Goal: Task Accomplishment & Management: Complete application form

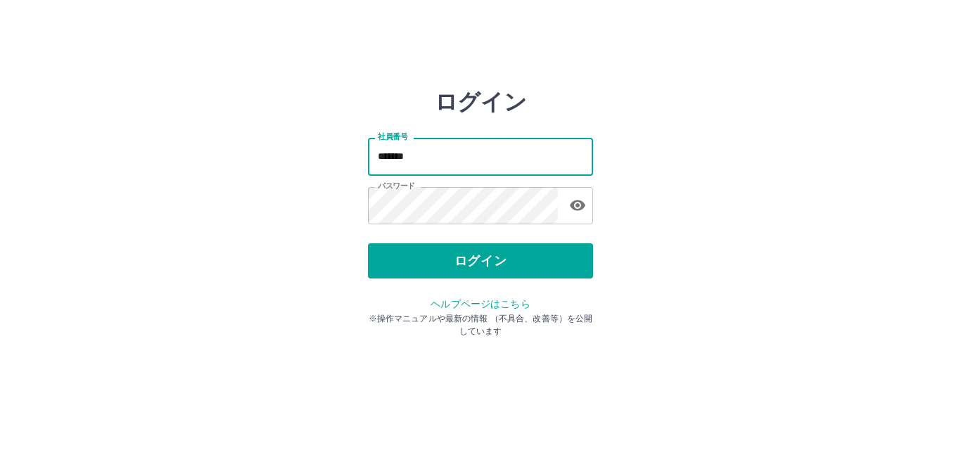
type input "*******"
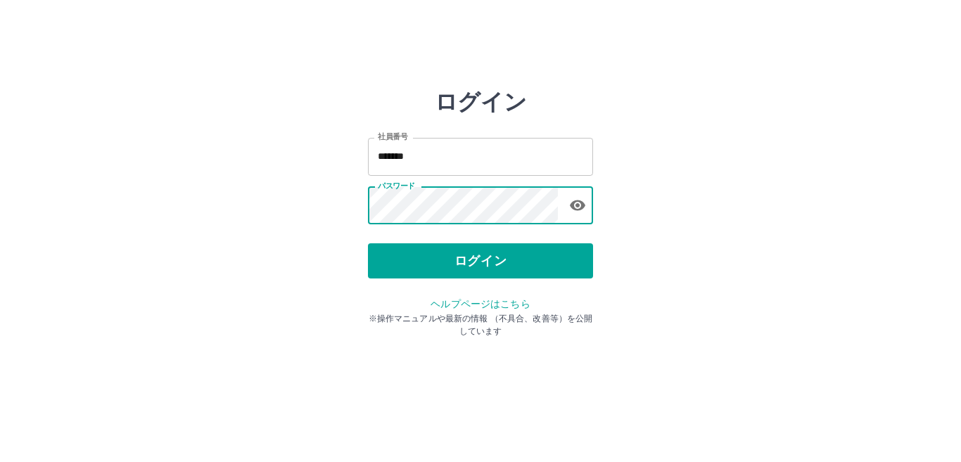
click at [438, 279] on div "ログイン 社員番号 ******* 社員番号 パスワード パスワード ログイン ヘルプページはこちら ※操作マニュアルや最新の情報 （不具合、改善等）を公開し…" at bounding box center [480, 201] width 225 height 225
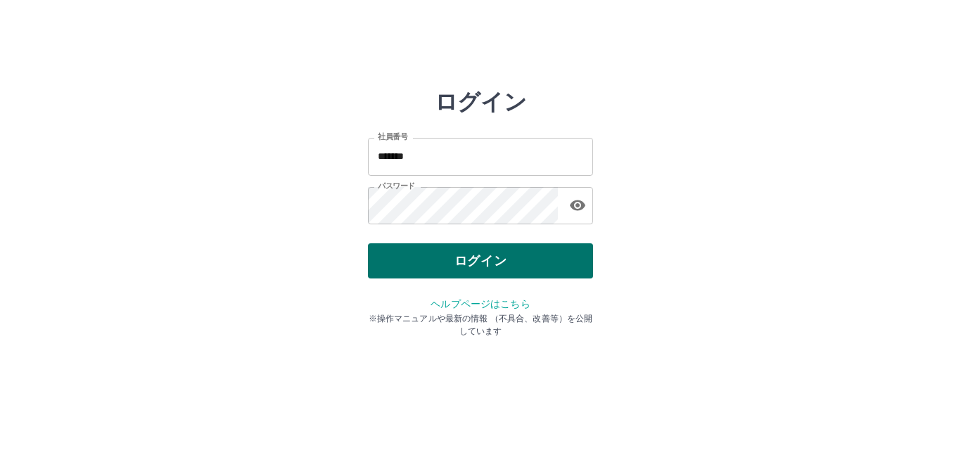
click at [458, 268] on button "ログイン" at bounding box center [480, 260] width 225 height 35
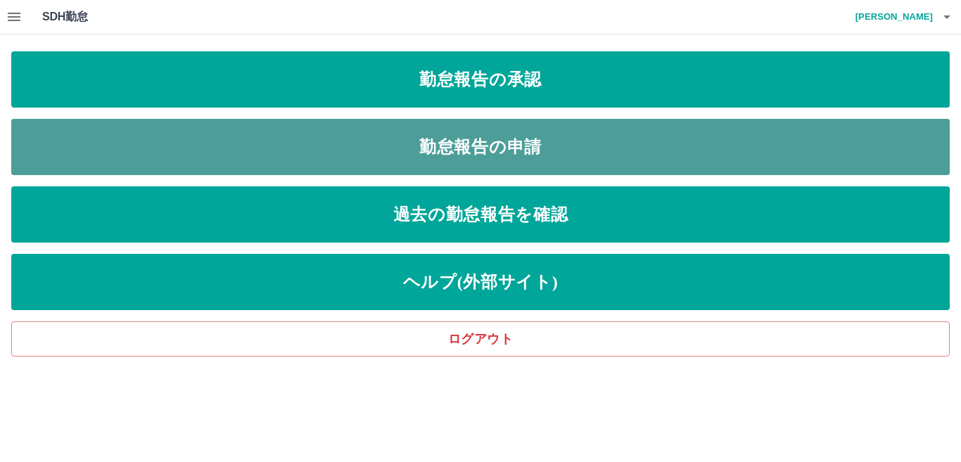
click at [504, 164] on link "勤怠報告の申請" at bounding box center [480, 147] width 938 height 56
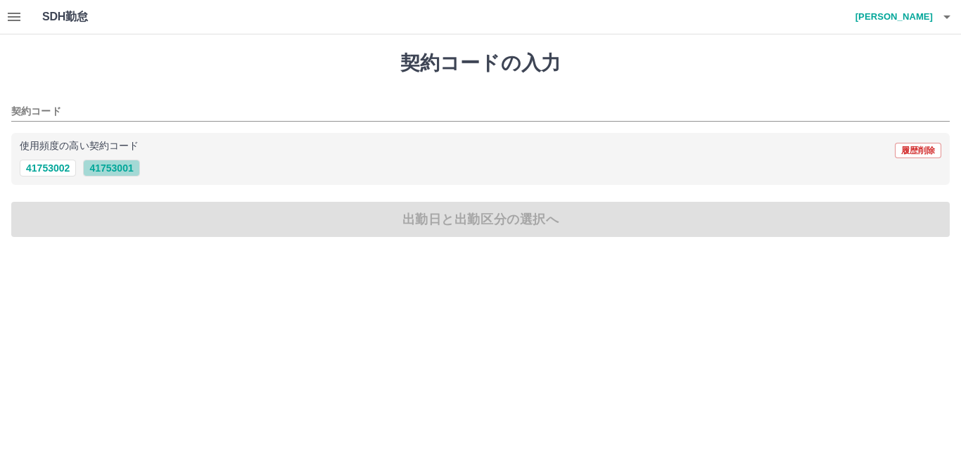
click at [98, 166] on button "41753001" at bounding box center [111, 168] width 56 height 17
type input "********"
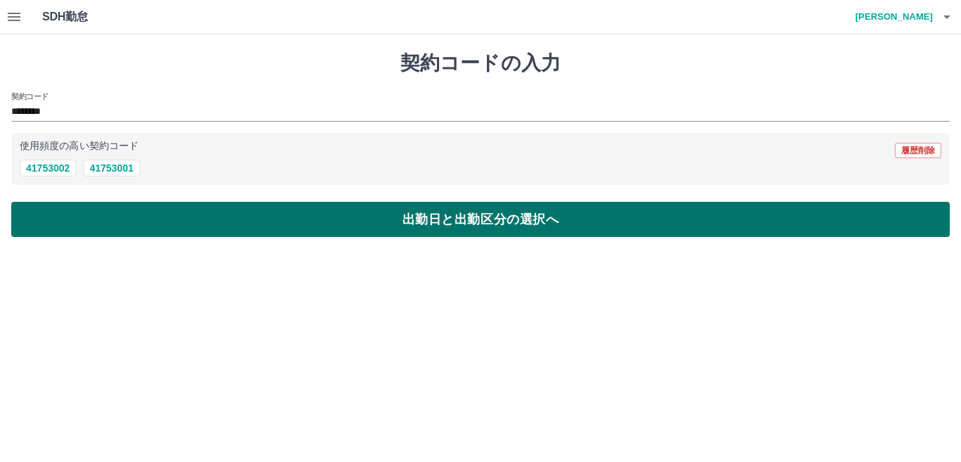
click at [143, 210] on button "出勤日と出勤区分の選択へ" at bounding box center [480, 219] width 938 height 35
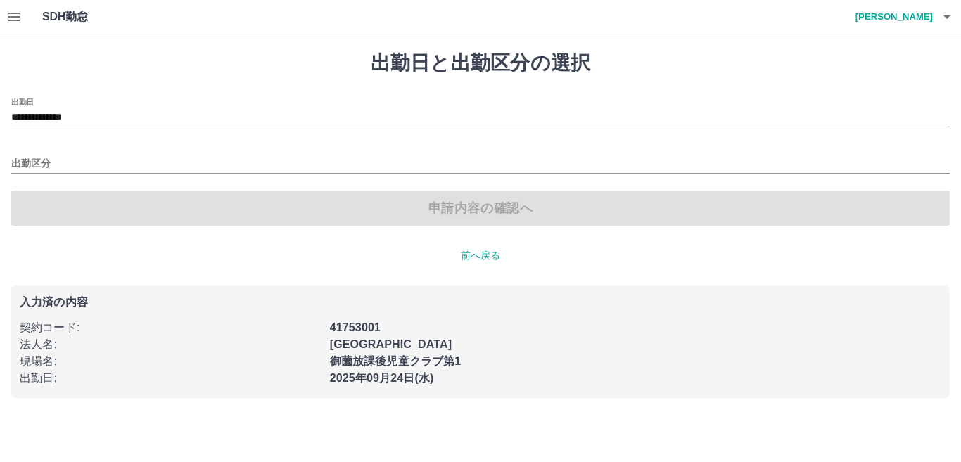
click at [19, 13] on icon "button" at bounding box center [14, 17] width 13 height 8
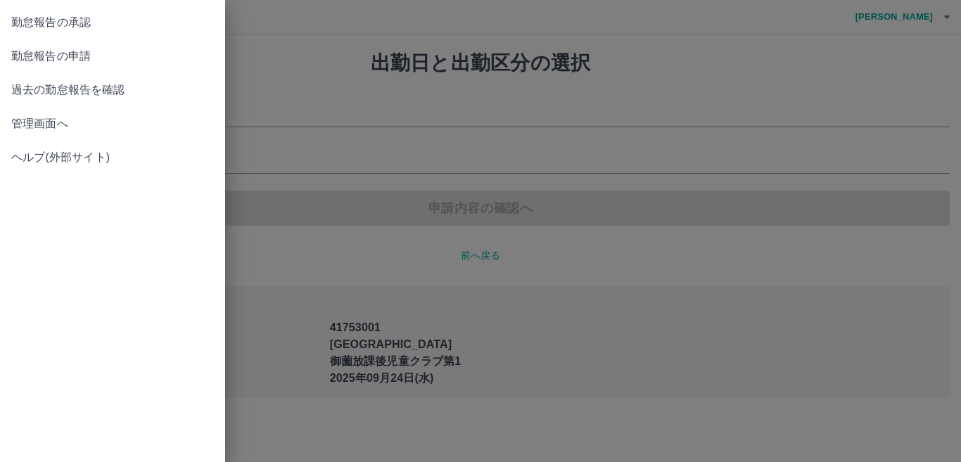
click at [52, 23] on span "勤怠報告の承認" at bounding box center [112, 22] width 203 height 17
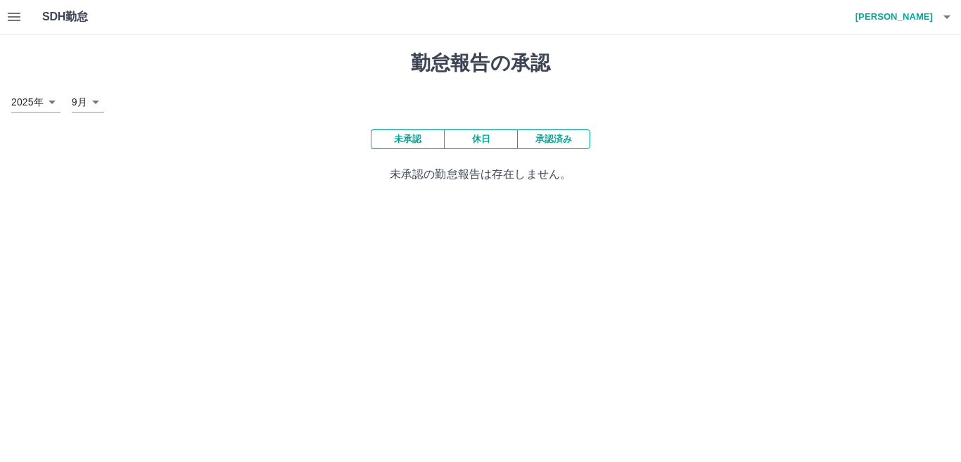
click at [559, 141] on button "承認済み" at bounding box center [553, 139] width 73 height 20
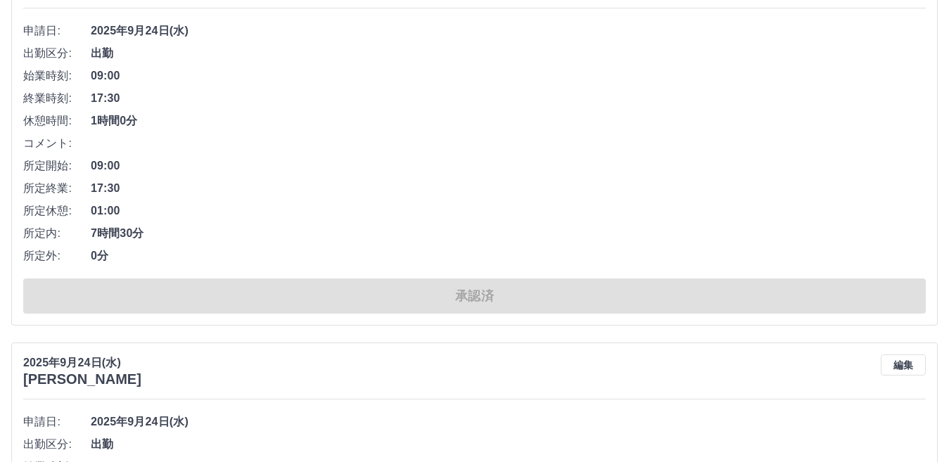
scroll to position [211, 0]
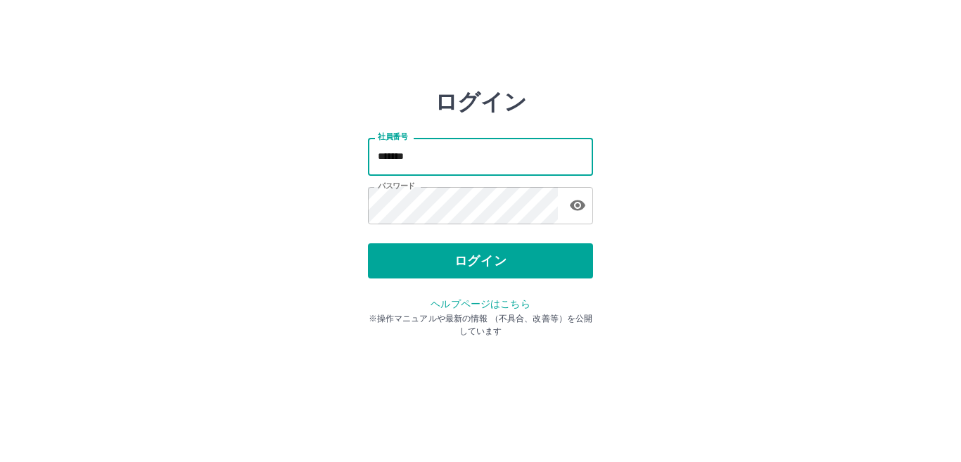
type input "*******"
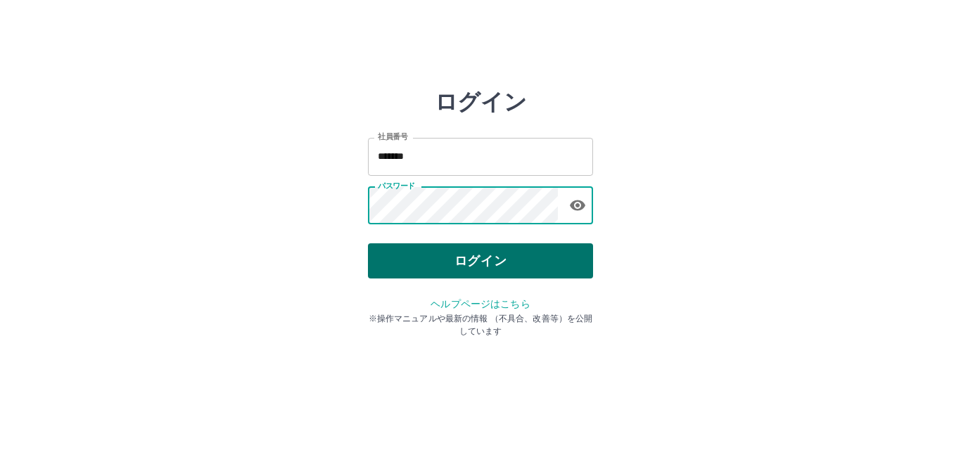
click at [468, 252] on button "ログイン" at bounding box center [480, 260] width 225 height 35
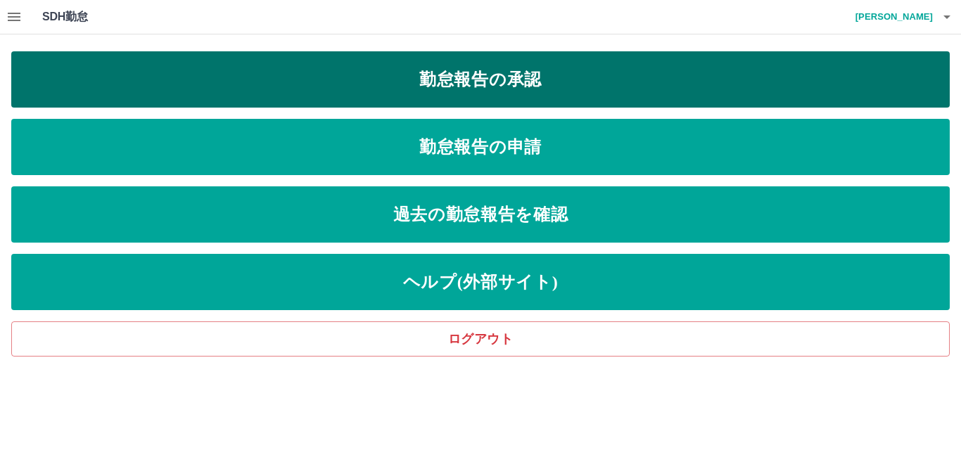
click at [486, 86] on link "勤怠報告の承認" at bounding box center [480, 79] width 938 height 56
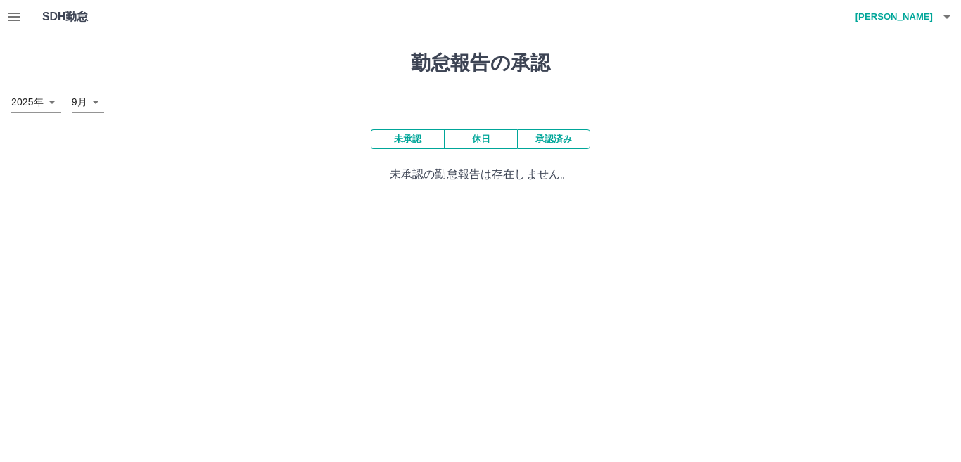
click at [528, 143] on button "承認済み" at bounding box center [553, 139] width 73 height 20
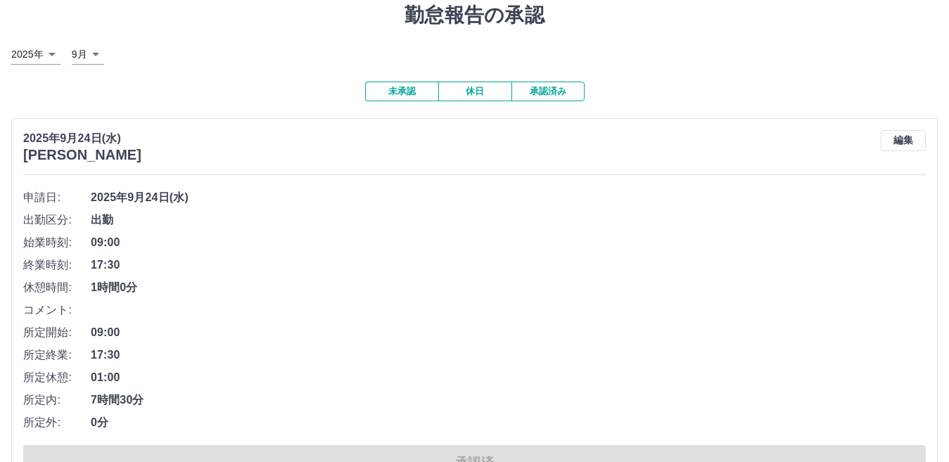
scroll to position [211, 0]
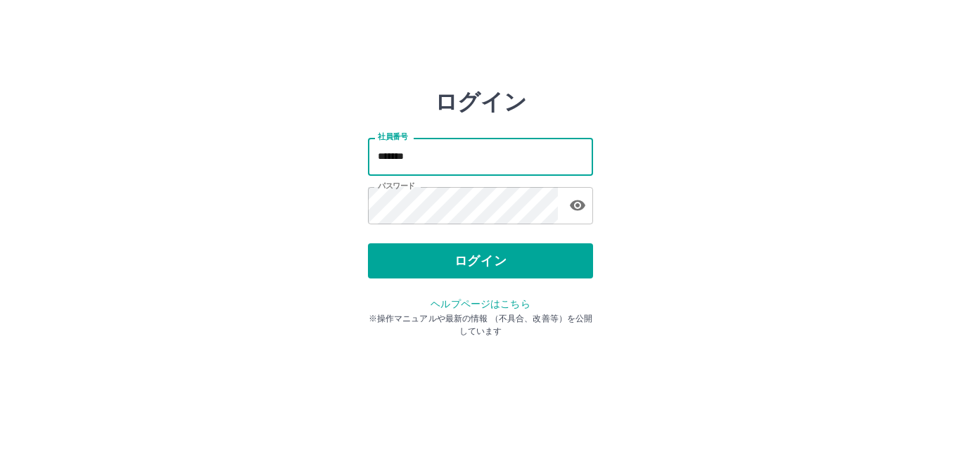
type input "*******"
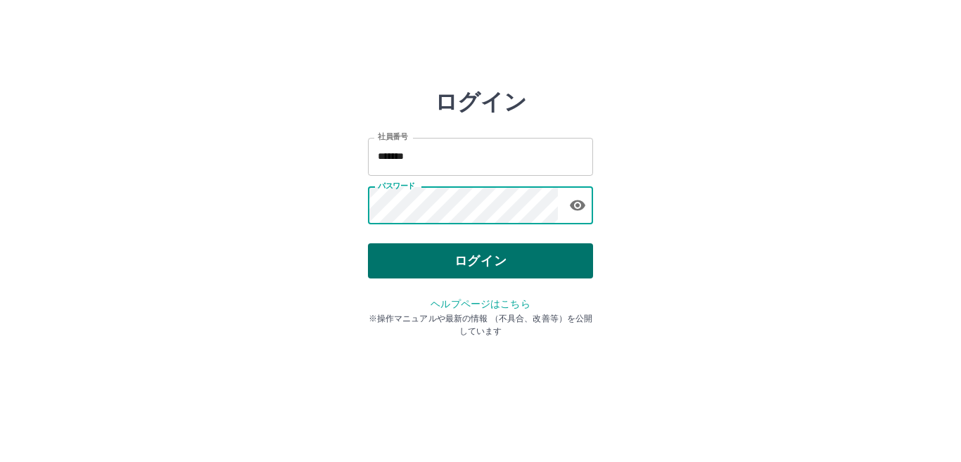
click at [420, 258] on button "ログイン" at bounding box center [480, 260] width 225 height 35
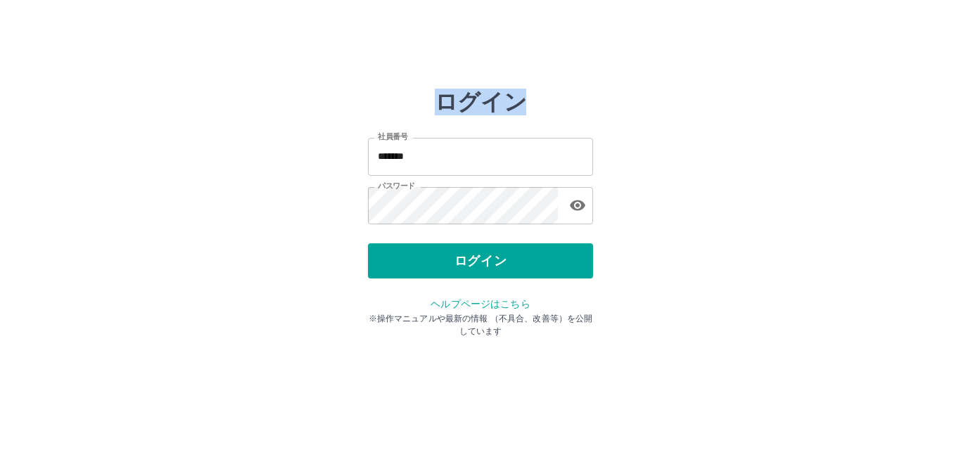
click at [421, 259] on div at bounding box center [480, 231] width 961 height 462
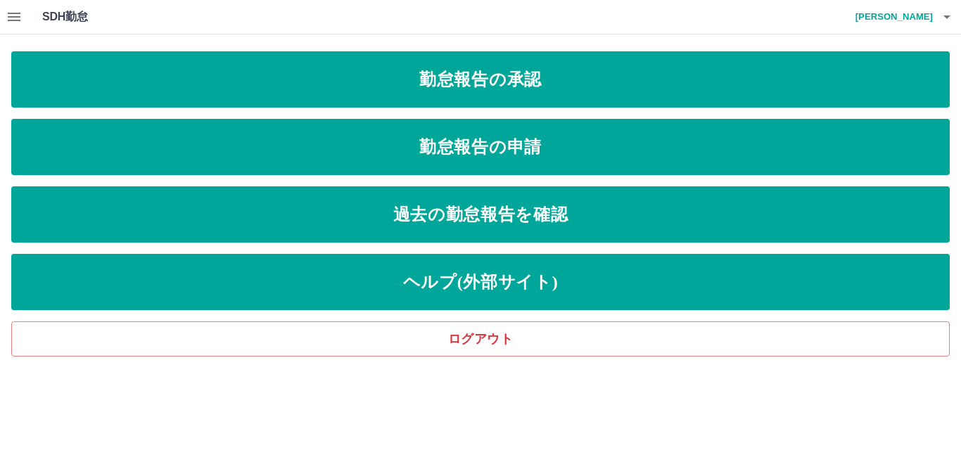
click at [20, 8] on button "button" at bounding box center [14, 17] width 28 height 34
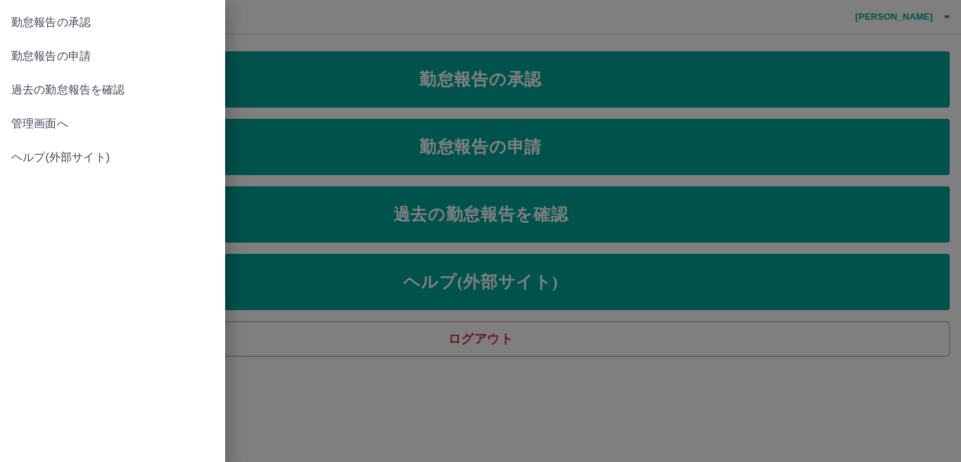
click at [66, 19] on span "勤怠報告の承認" at bounding box center [112, 22] width 203 height 17
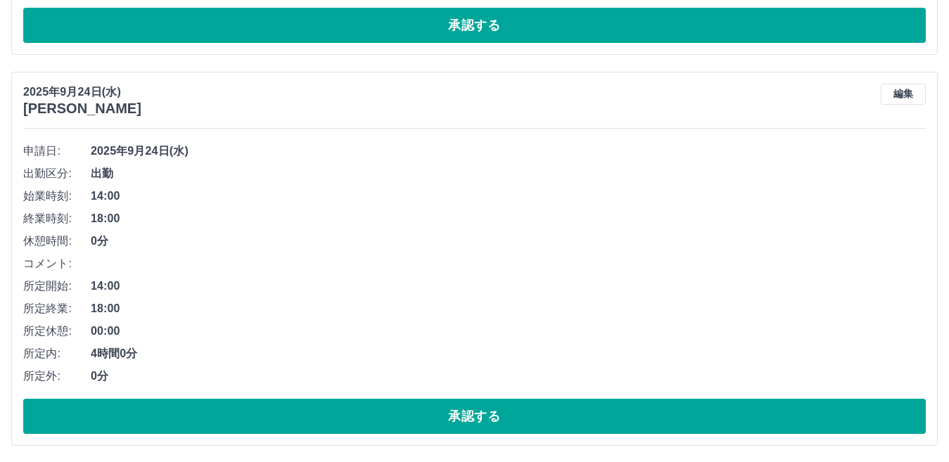
scroll to position [1270, 0]
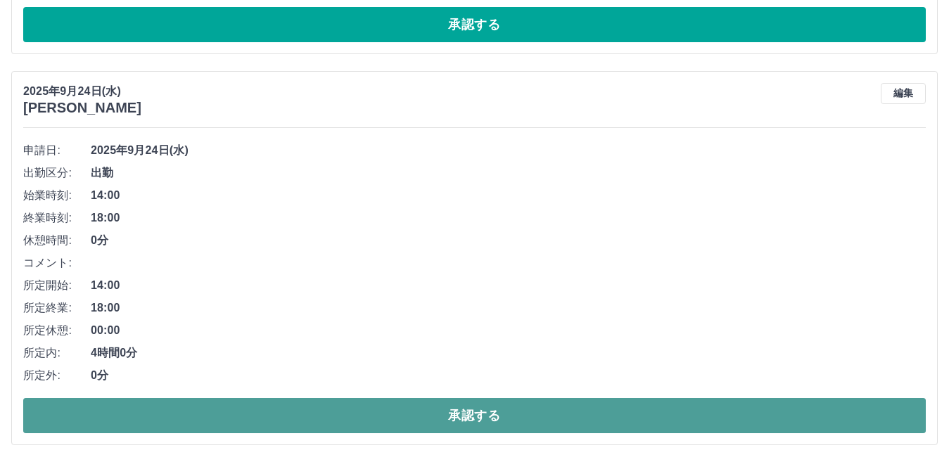
click at [446, 413] on button "承認する" at bounding box center [474, 415] width 902 height 35
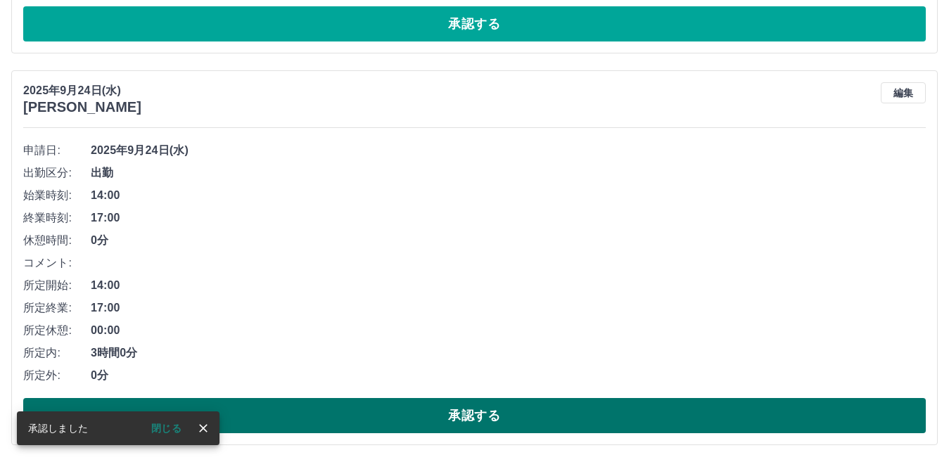
scroll to position [879, 0]
click at [392, 413] on button "承認する" at bounding box center [474, 415] width 902 height 35
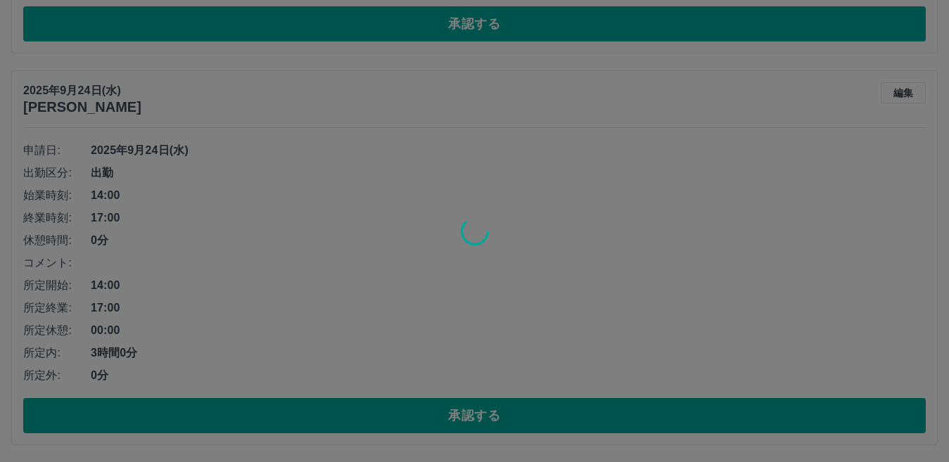
scroll to position [487, 0]
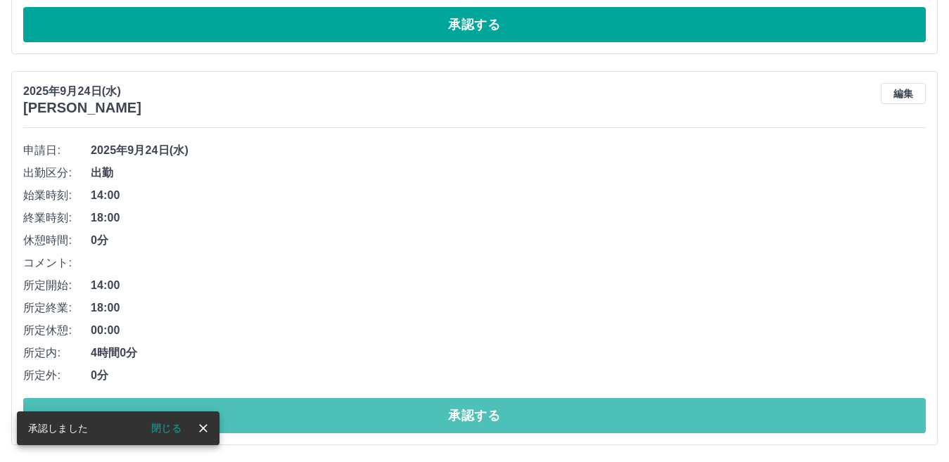
click at [379, 425] on button "承認する" at bounding box center [474, 415] width 902 height 35
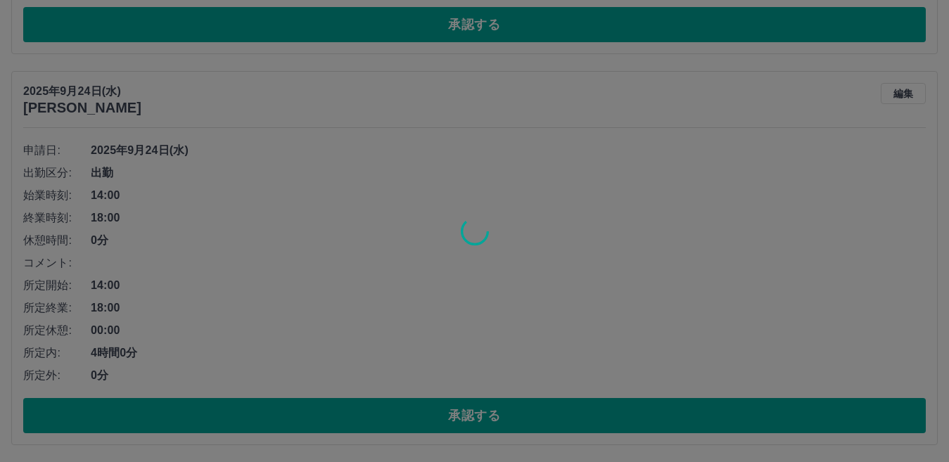
click at [379, 425] on div at bounding box center [474, 231] width 949 height 462
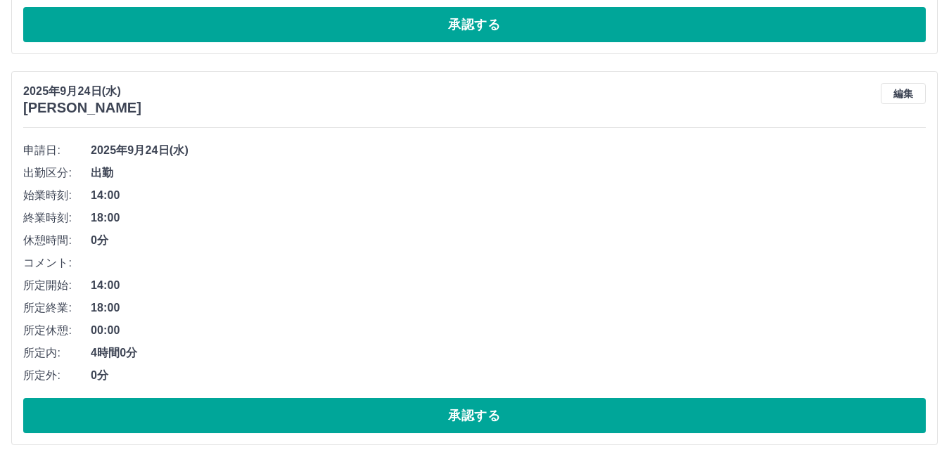
click at [379, 425] on button "承認する" at bounding box center [474, 415] width 902 height 35
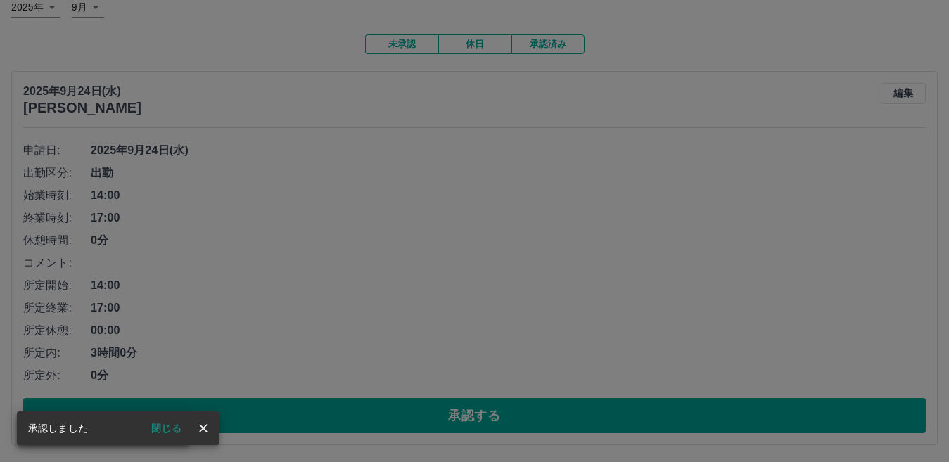
scroll to position [96, 0]
click at [379, 425] on div "承認権限がありません" at bounding box center [474, 231] width 949 height 462
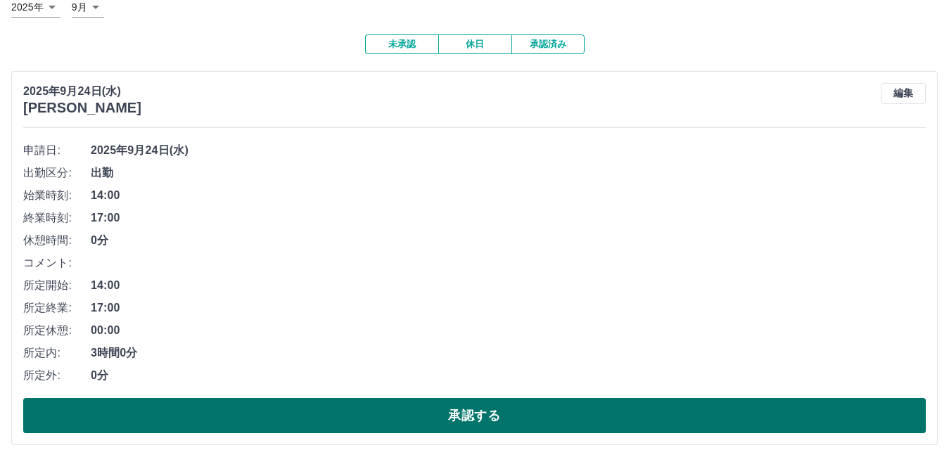
click at [377, 416] on button "承認する" at bounding box center [474, 415] width 902 height 35
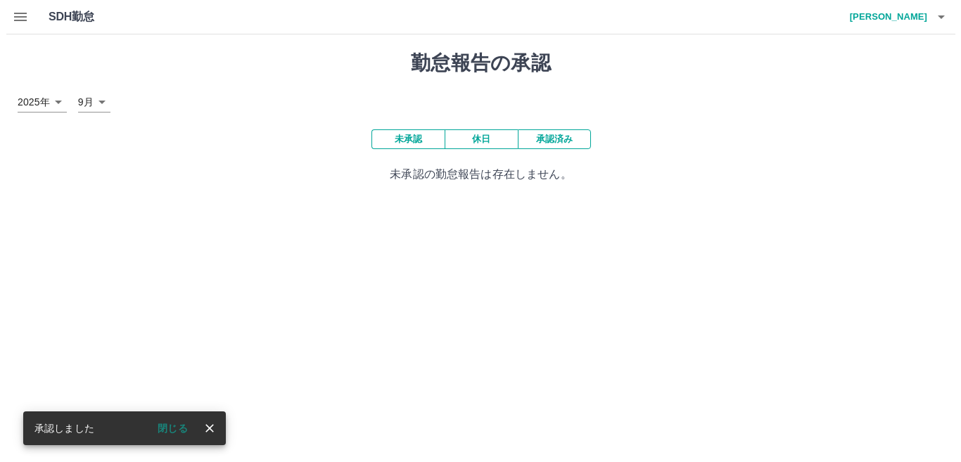
scroll to position [0, 0]
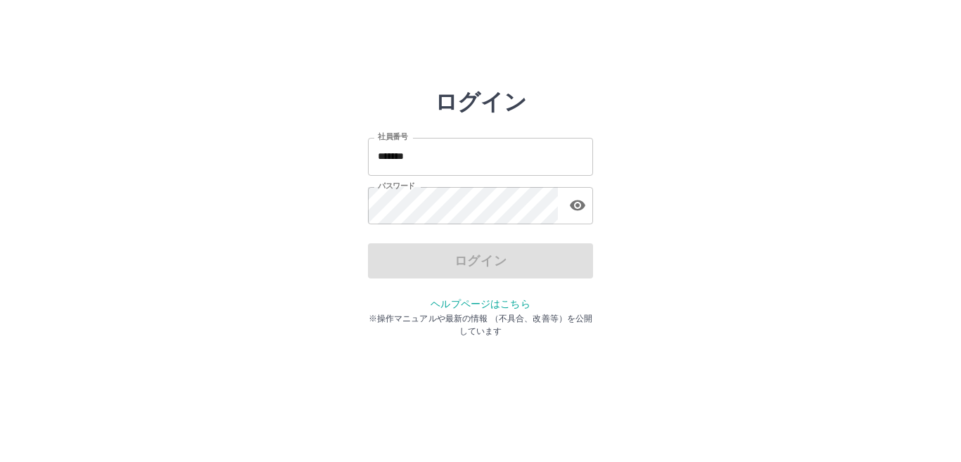
drag, startPoint x: 459, startPoint y: 162, endPoint x: 487, endPoint y: 175, distance: 30.5
click at [459, 162] on input "*******" at bounding box center [480, 156] width 225 height 37
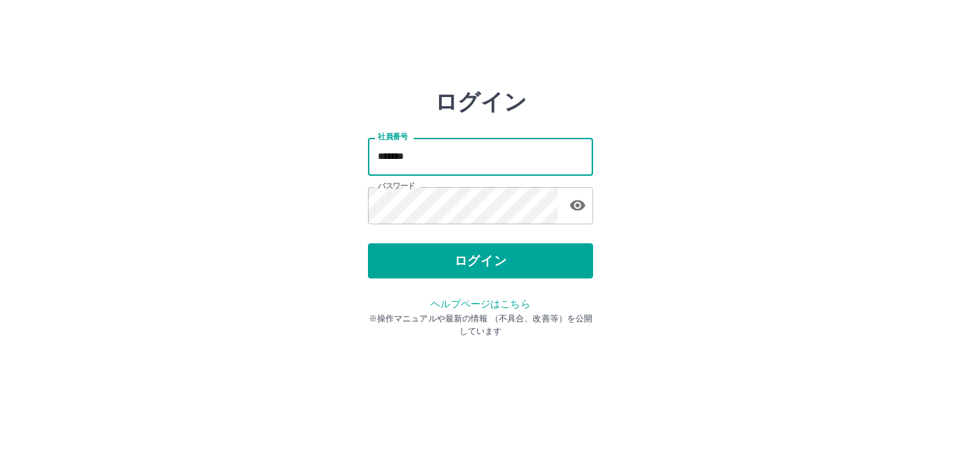
type input "*******"
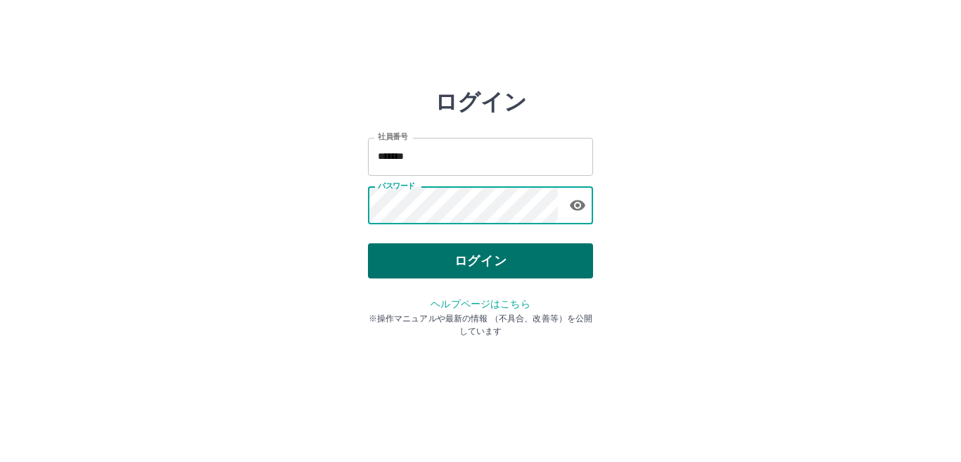
click at [445, 277] on button "ログイン" at bounding box center [480, 260] width 225 height 35
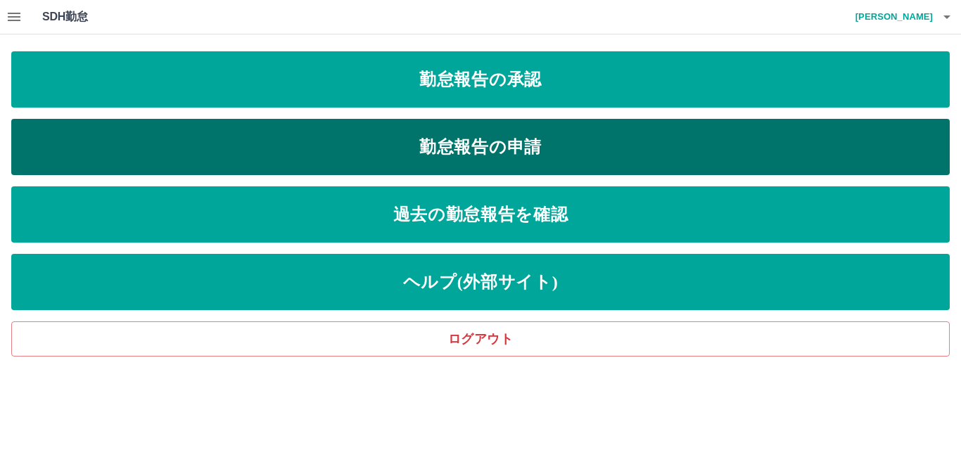
click at [477, 146] on link "勤怠報告の申請" at bounding box center [480, 147] width 938 height 56
